Goal: Find contact information: Find contact information

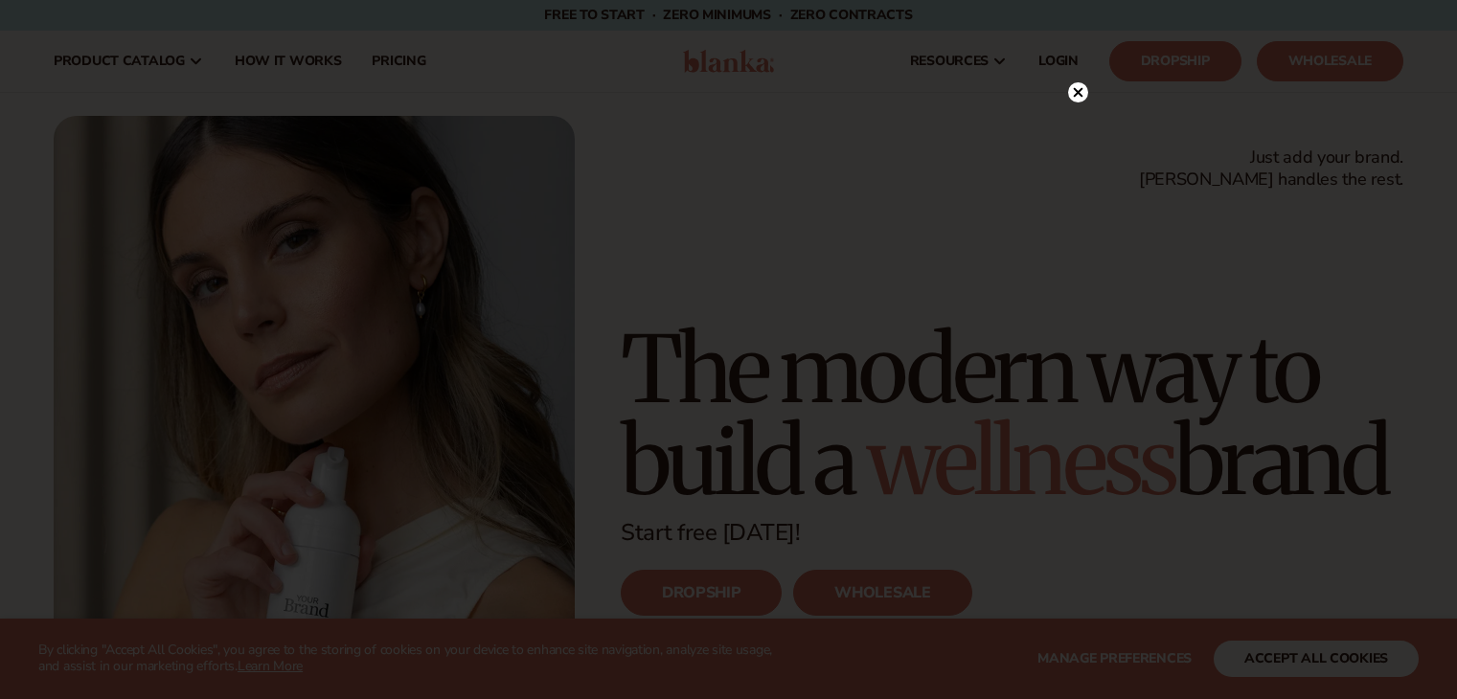
scroll to position [3248, 0]
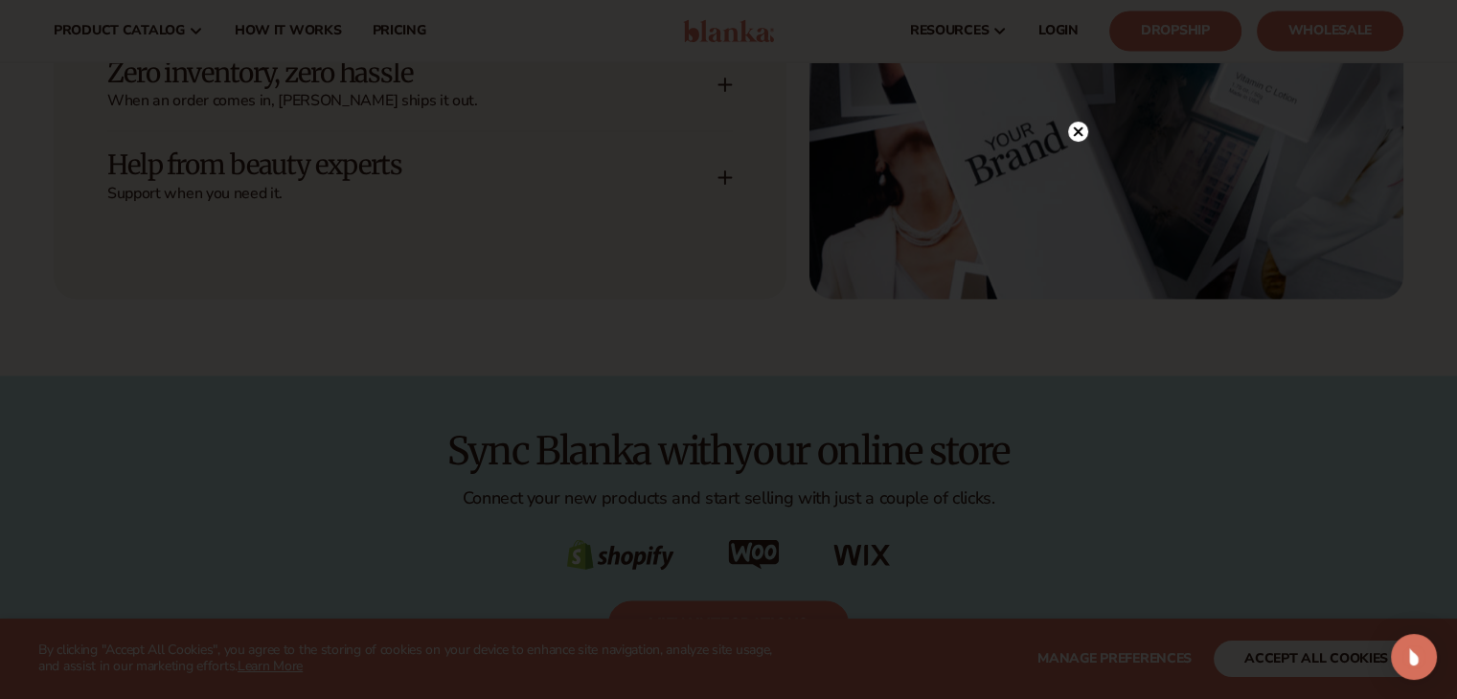
click at [1082, 131] on circle at bounding box center [1078, 132] width 20 height 20
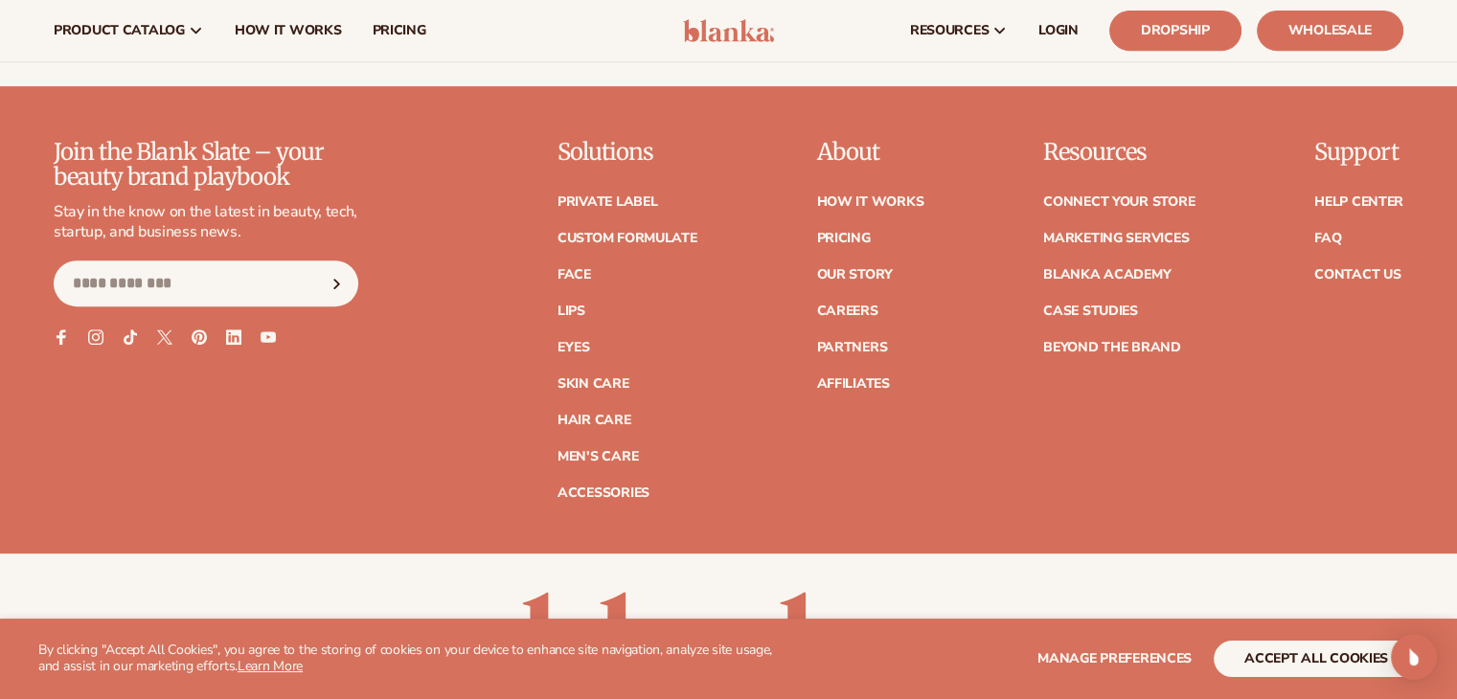
scroll to position [8138, 0]
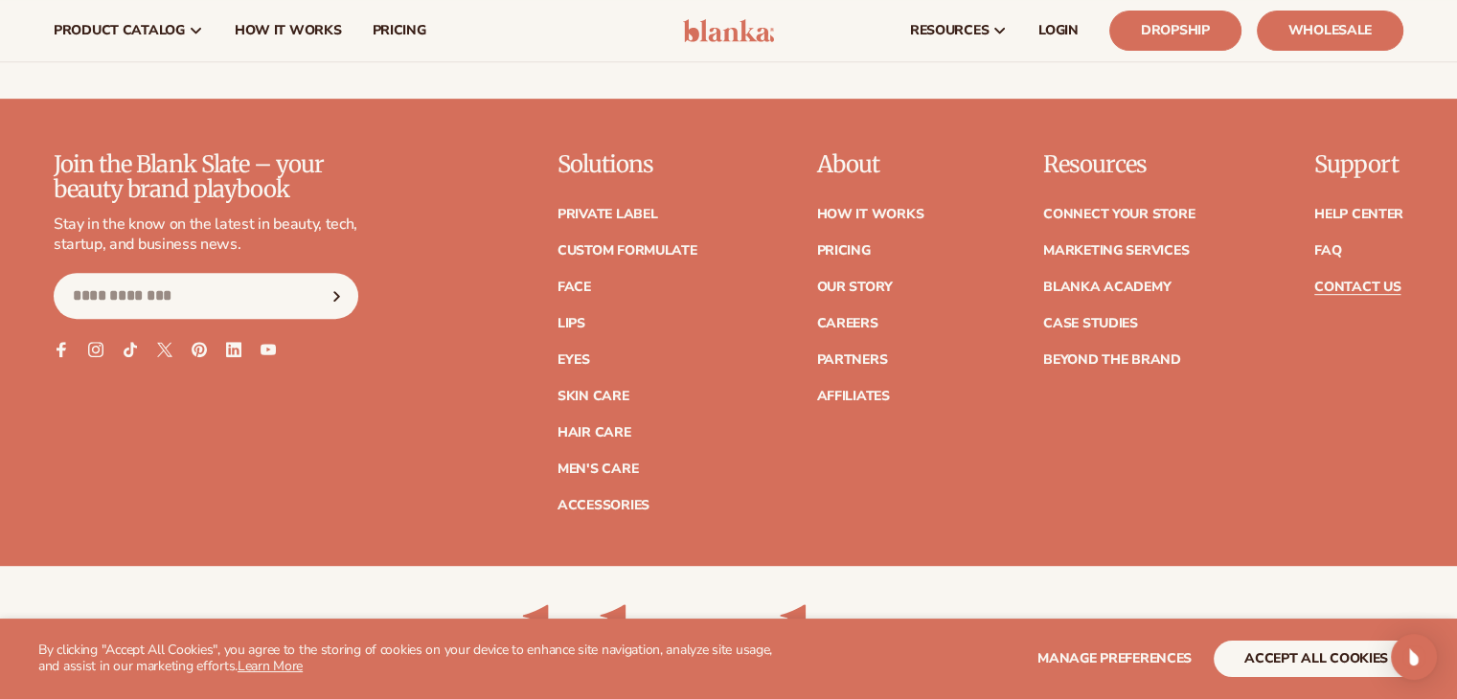
click at [1340, 281] on link "Contact Us" at bounding box center [1357, 287] width 86 height 13
